Goal: Task Accomplishment & Management: Use online tool/utility

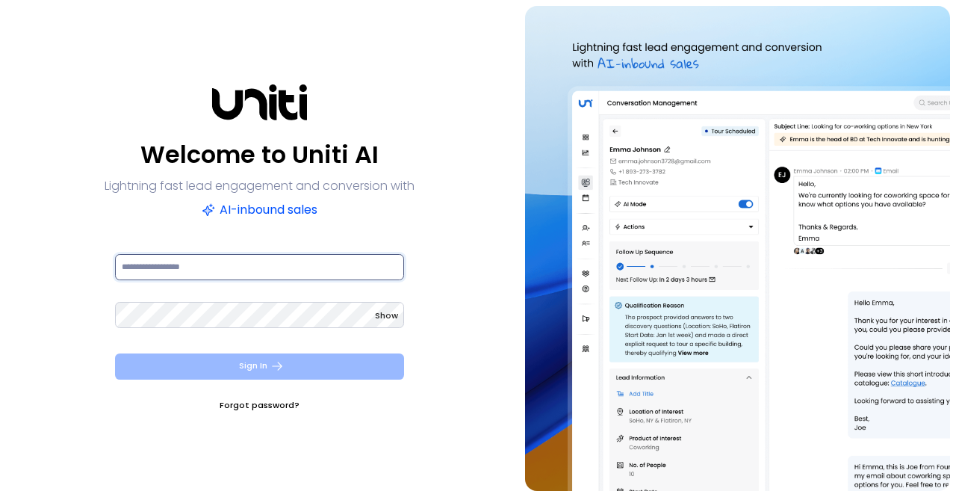
type input "**********"
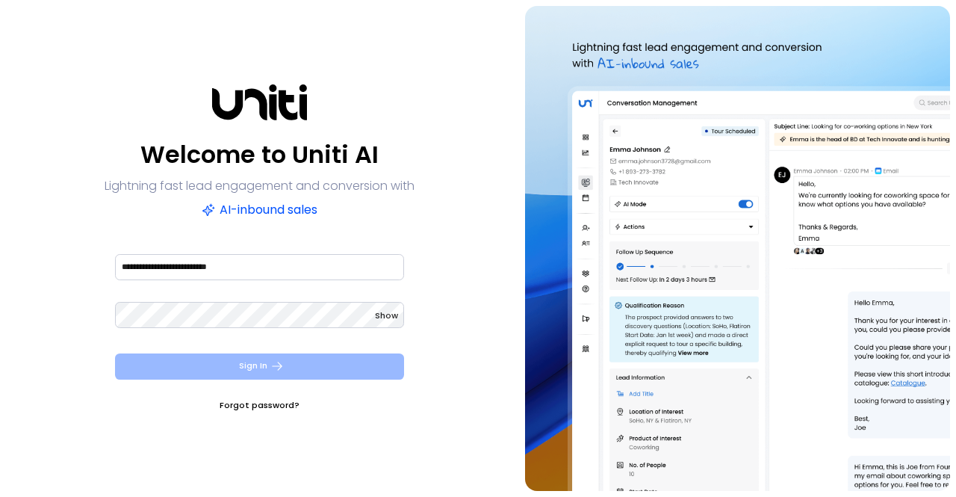
click at [258, 364] on button "Sign In" at bounding box center [259, 366] width 289 height 26
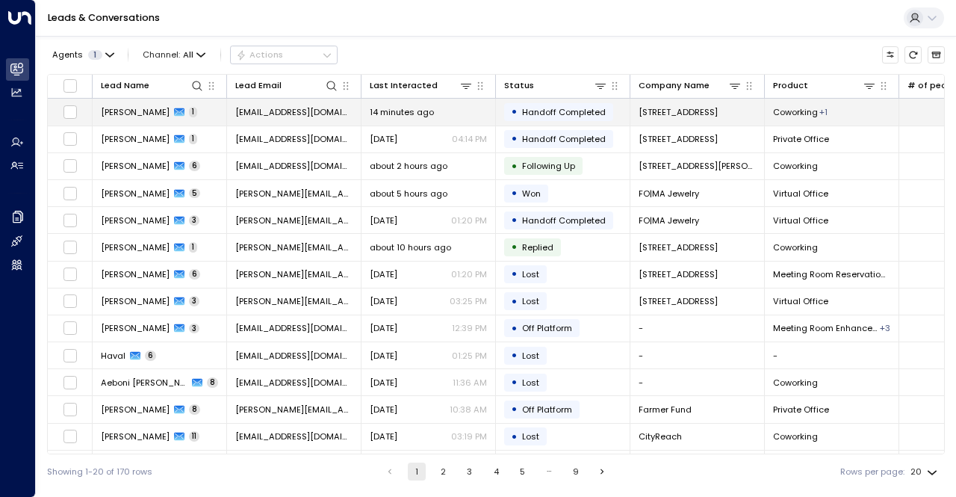
click at [576, 114] on span "Handoff Completed" at bounding box center [564, 112] width 84 height 12
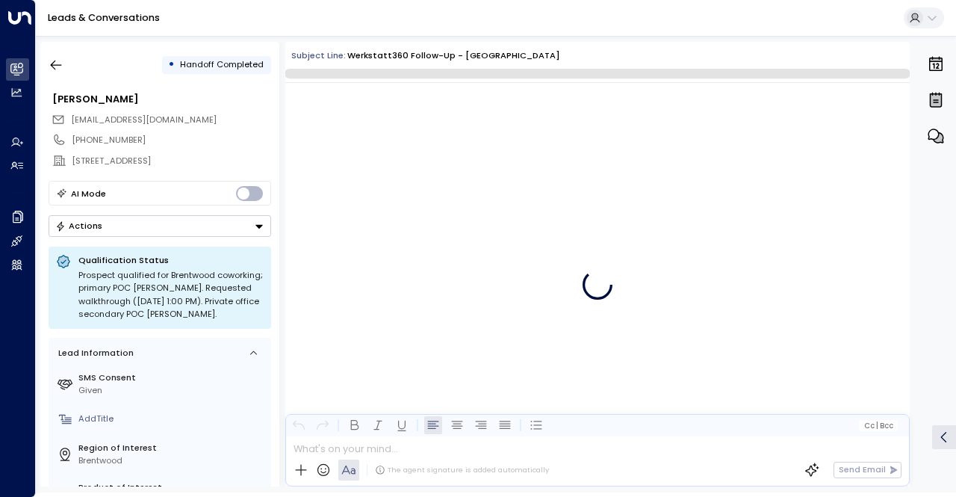
scroll to position [1180, 0]
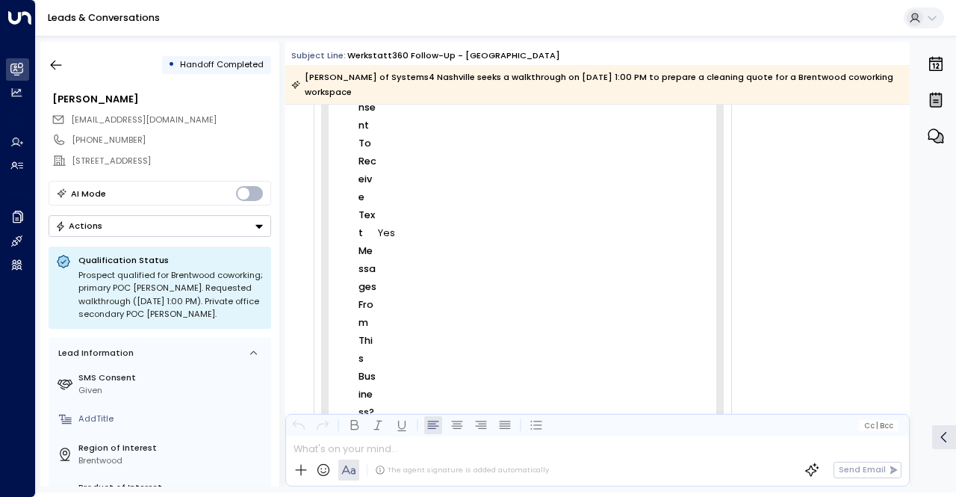
click at [128, 231] on button "Actions" at bounding box center [160, 226] width 223 height 22
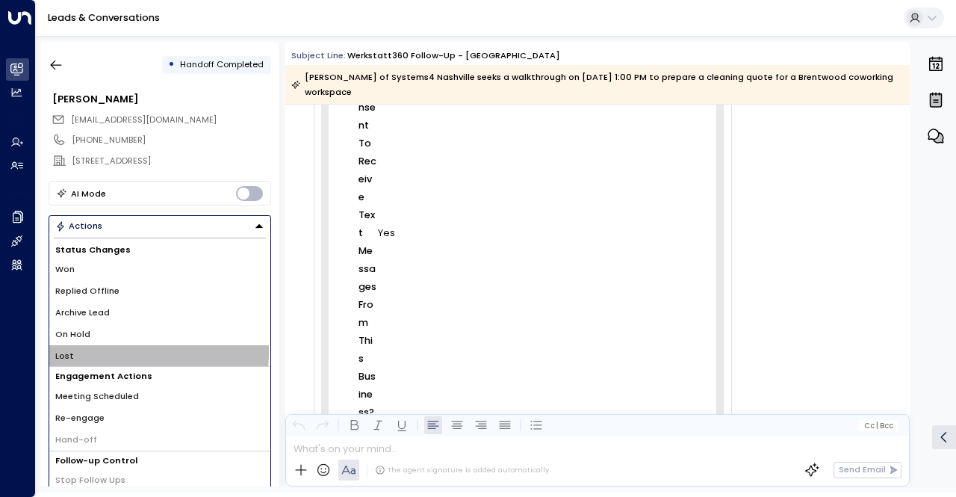
click at [72, 361] on li "Lost" at bounding box center [159, 356] width 221 height 22
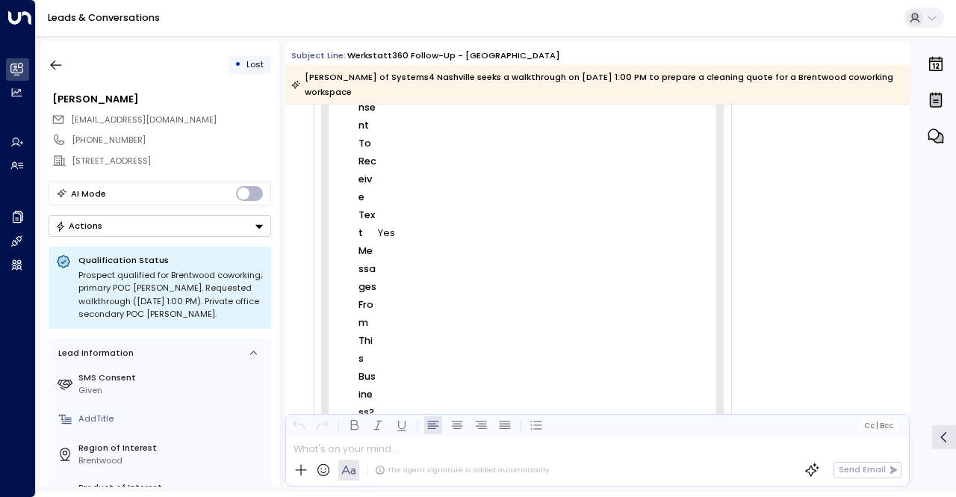
click at [209, 226] on button "Actions" at bounding box center [160, 226] width 223 height 22
